Goal: Register for event/course

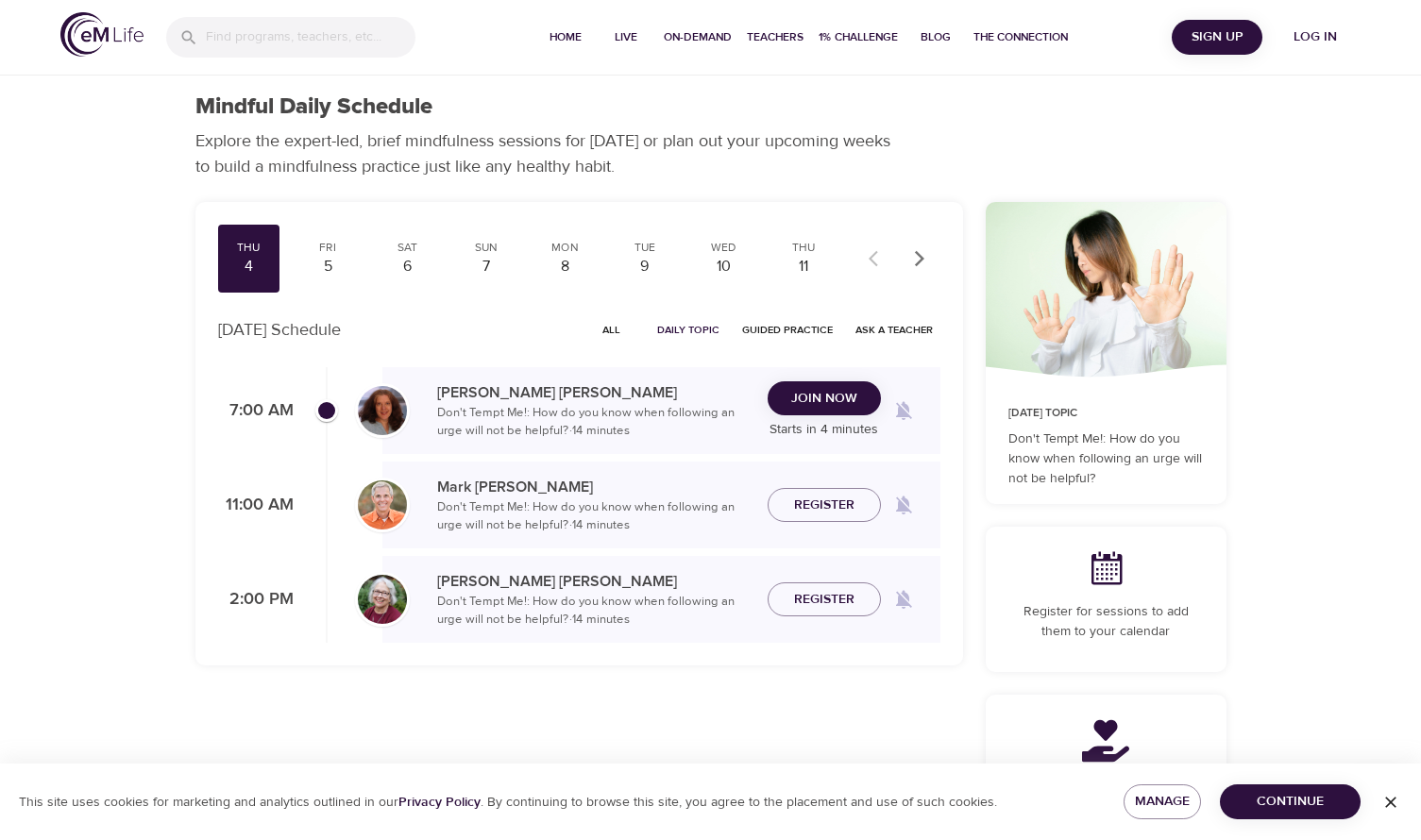
click at [861, 713] on div "Thu 4 Fri 5 Sat 6 Sun 7 Mon 8 Tue 9 Wed 10 Thu 11 Fri 12 Sat 13 Sun 14 Mon 15 T…" at bounding box center [579, 572] width 791 height 763
click at [822, 397] on span "Join Now" at bounding box center [824, 399] width 66 height 24
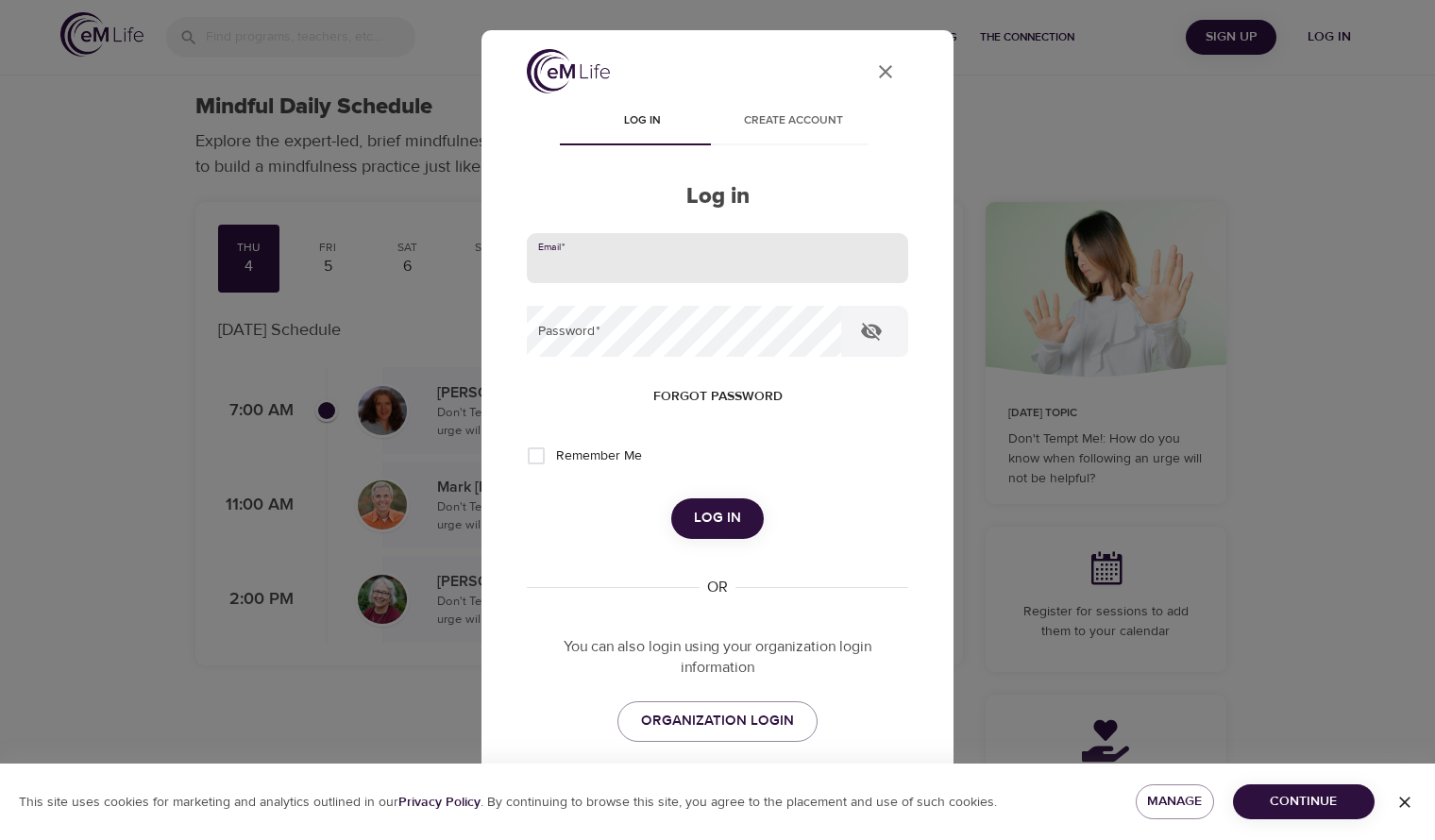
click at [598, 273] on input "email" at bounding box center [717, 258] width 381 height 51
type input "detra.simon@meritain.com"
click at [671, 499] on button "Log in" at bounding box center [717, 519] width 92 height 40
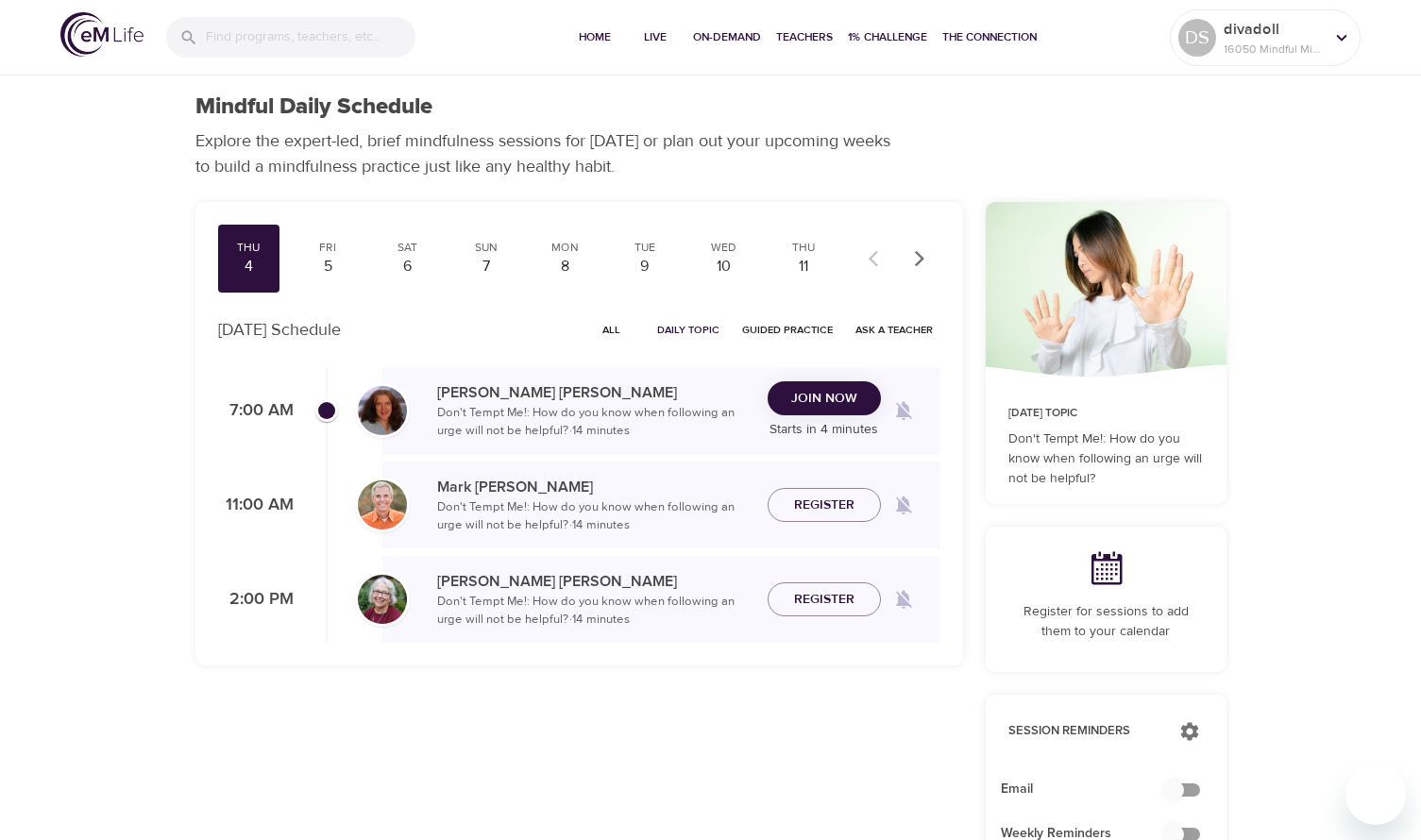
checkbox input "true"
click at [844, 408] on span "Join Now" at bounding box center [824, 399] width 66 height 24
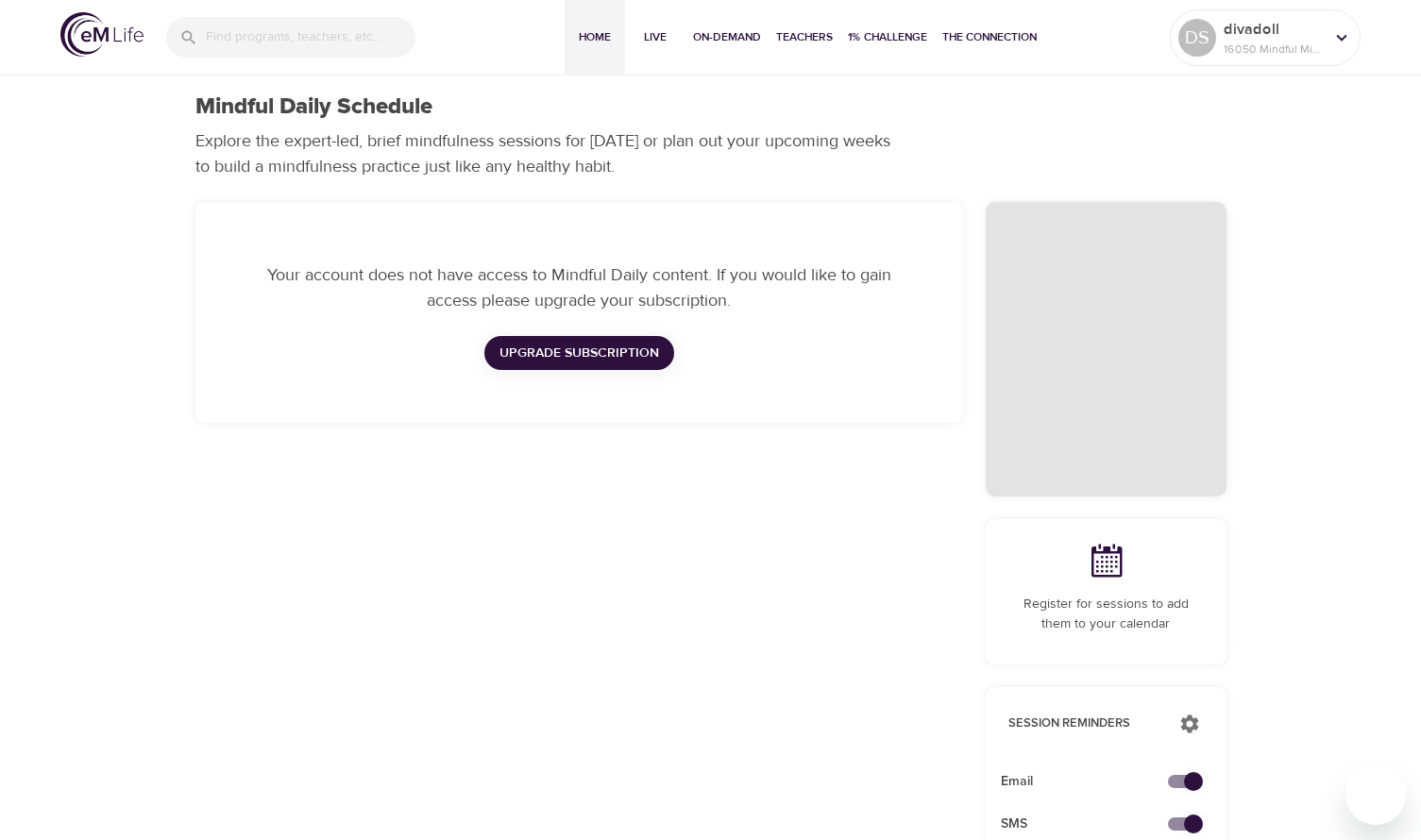
click at [585, 39] on span "Home" at bounding box center [595, 37] width 46 height 20
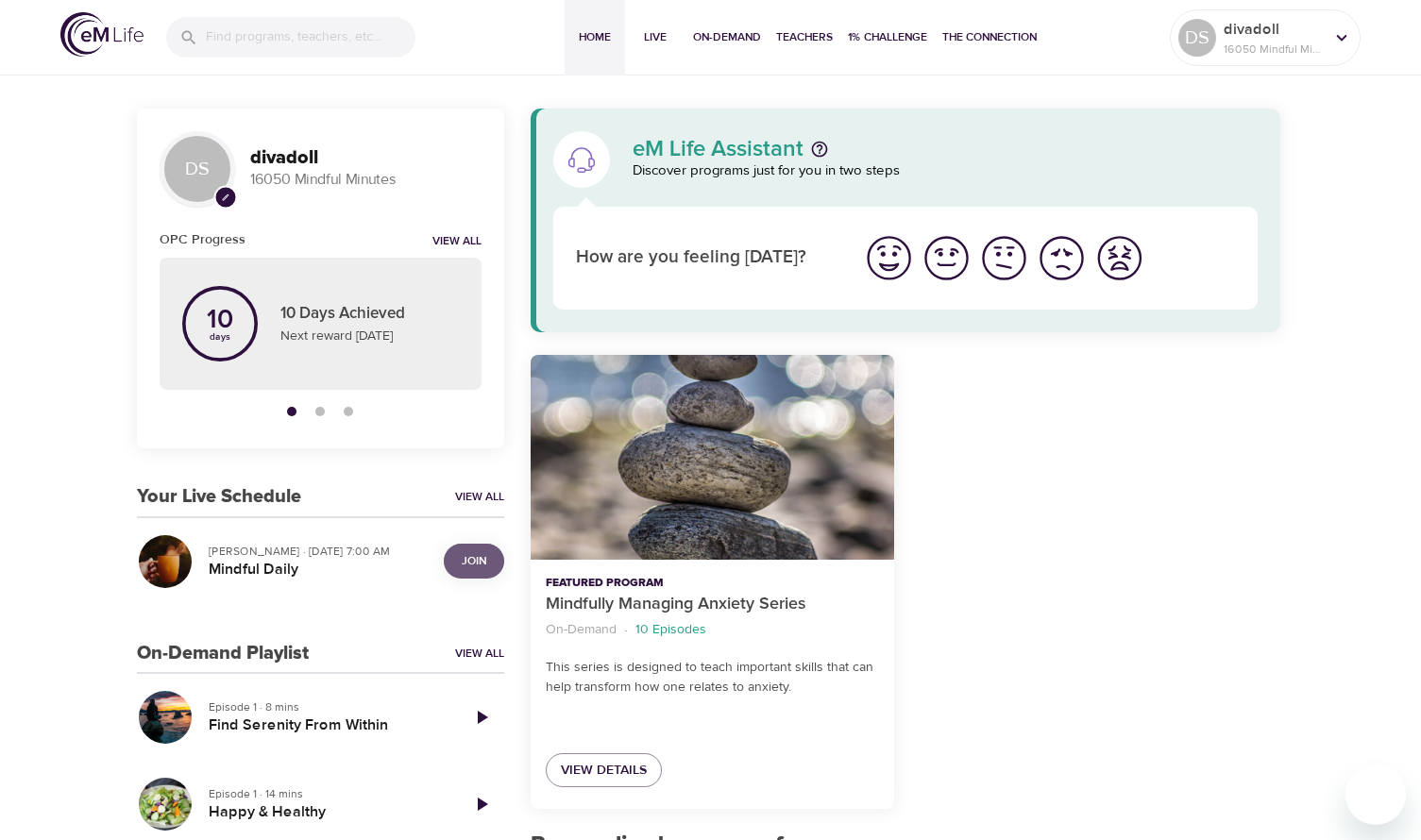
click at [474, 566] on span "Join" at bounding box center [474, 561] width 25 height 20
